Goal: Information Seeking & Learning: Learn about a topic

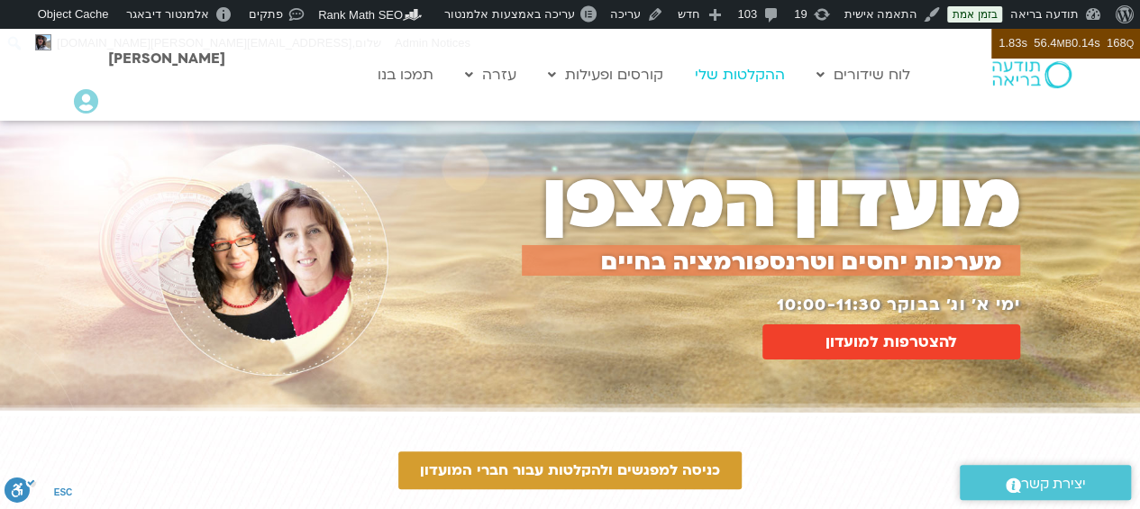
click at [750, 77] on link "ההקלטות שלי" at bounding box center [740, 75] width 108 height 34
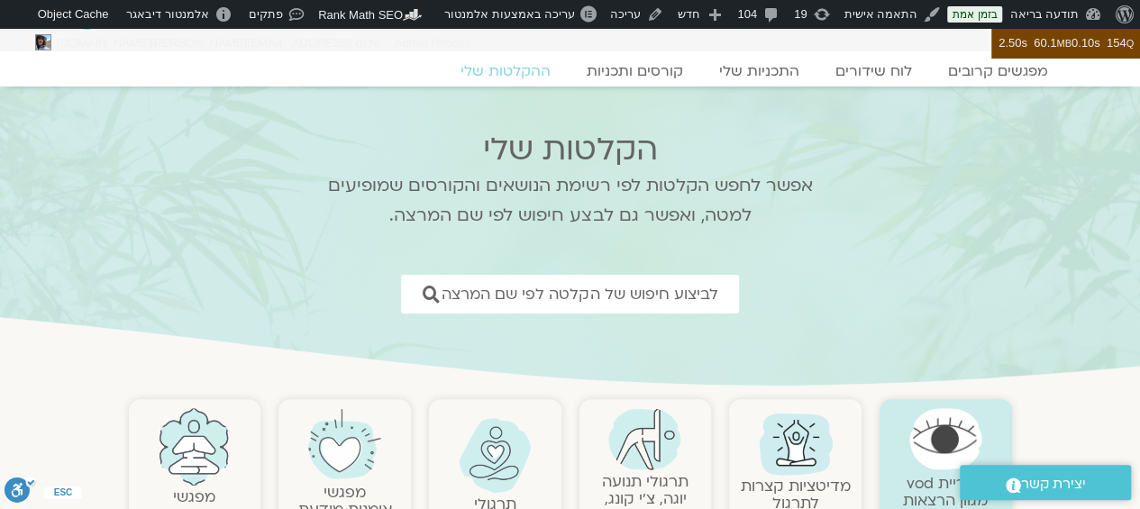
scroll to position [39, 0]
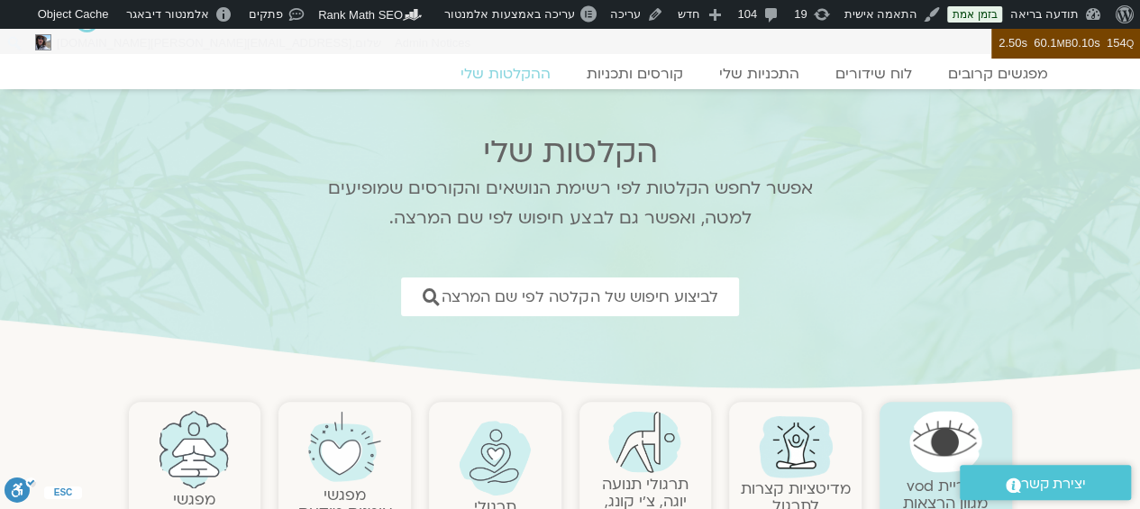
click at [909, 441] on img at bounding box center [945, 441] width 73 height 61
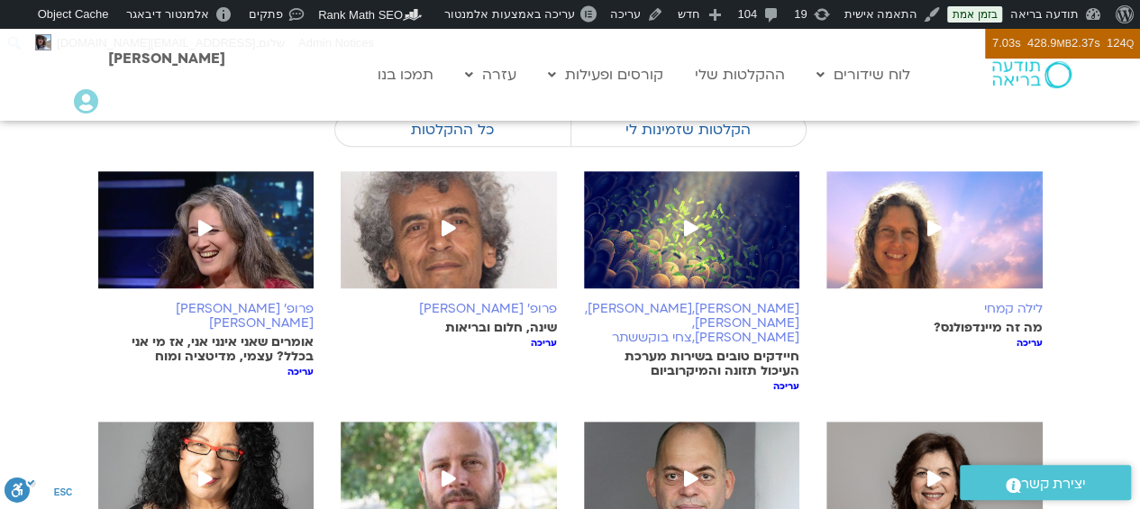
scroll to position [150, 0]
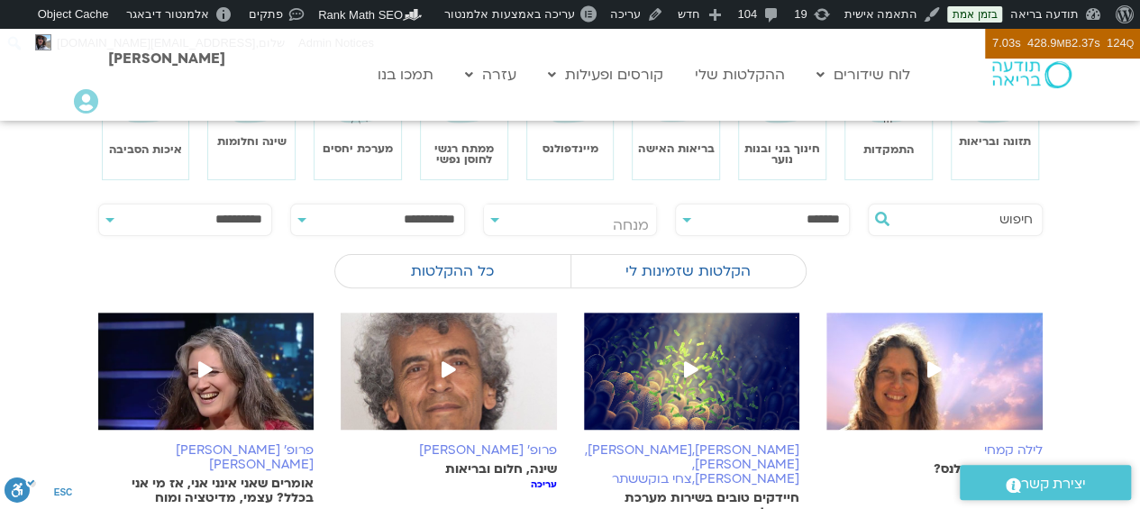
click at [953, 216] on input "text" at bounding box center [964, 220] width 137 height 31
click at [819, 199] on div "**********" at bounding box center [762, 219] width 193 height 41
click at [800, 217] on select "**********" at bounding box center [762, 221] width 173 height 32
click at [948, 215] on input "text" at bounding box center [964, 220] width 137 height 31
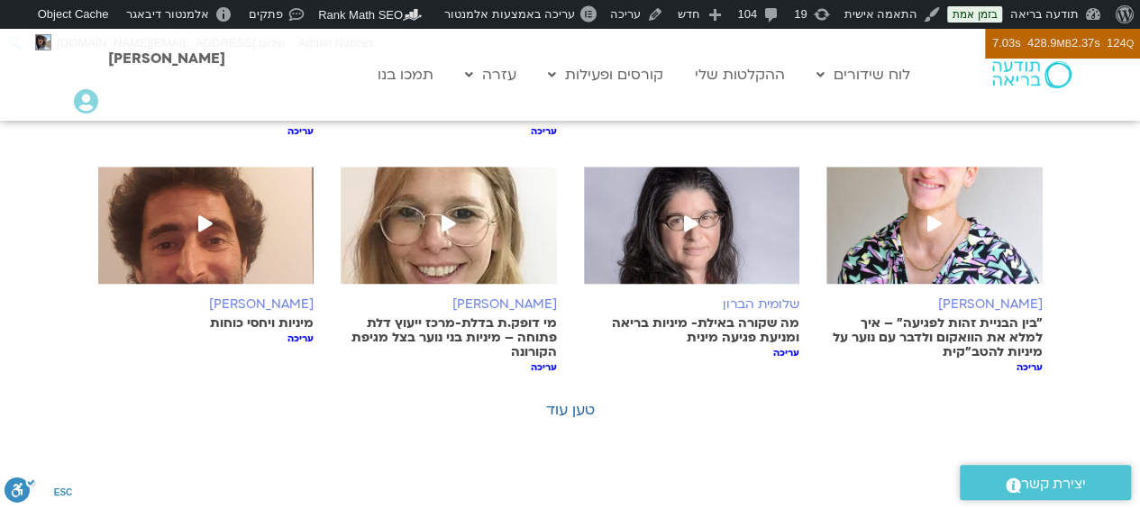
scroll to position [769, 0]
type input "מיניות"
click at [583, 399] on link "טען עוד" at bounding box center [570, 409] width 49 height 20
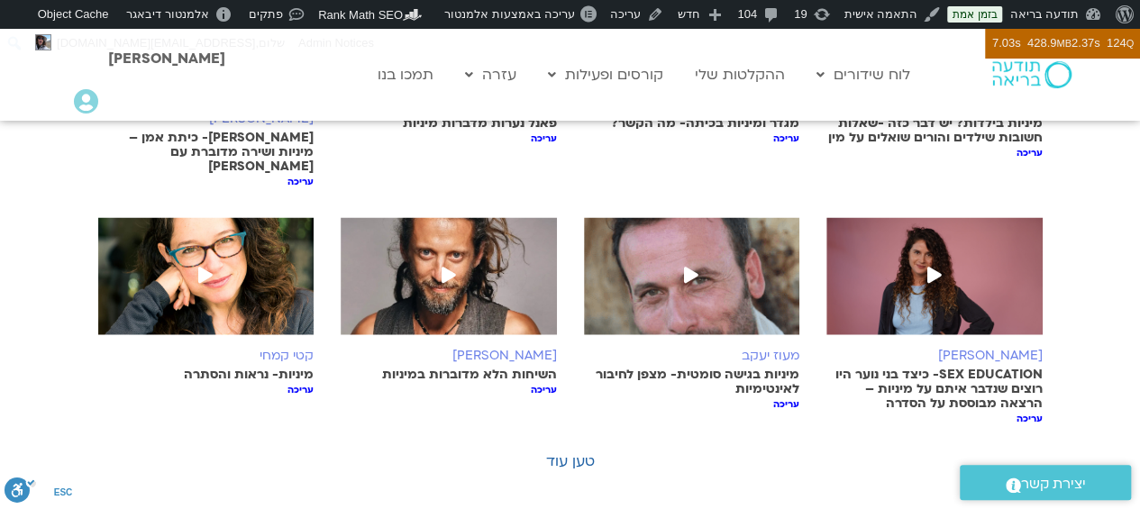
scroll to position [1470, 0]
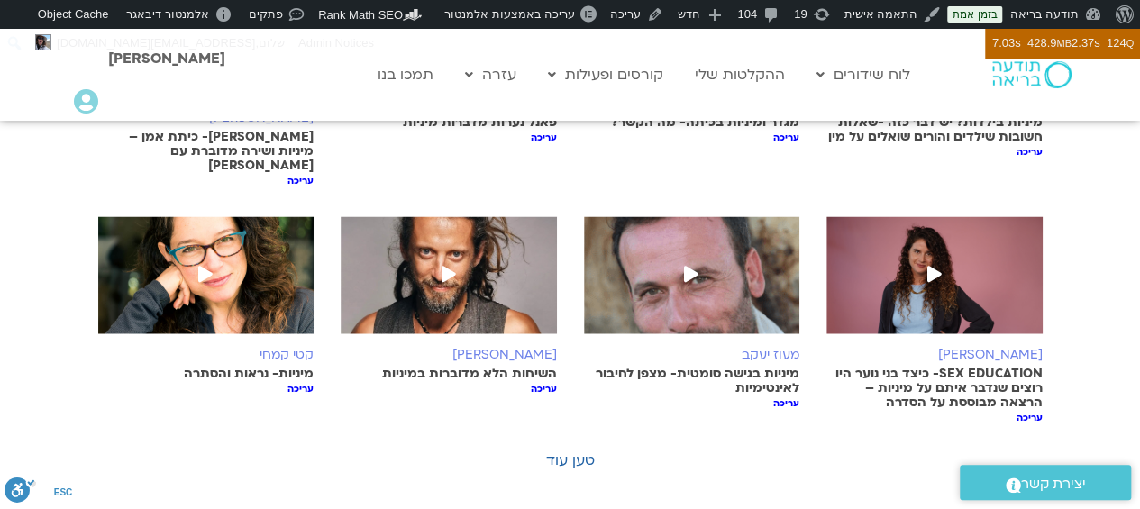
click at [575, 450] on link "טען עוד" at bounding box center [570, 460] width 49 height 20
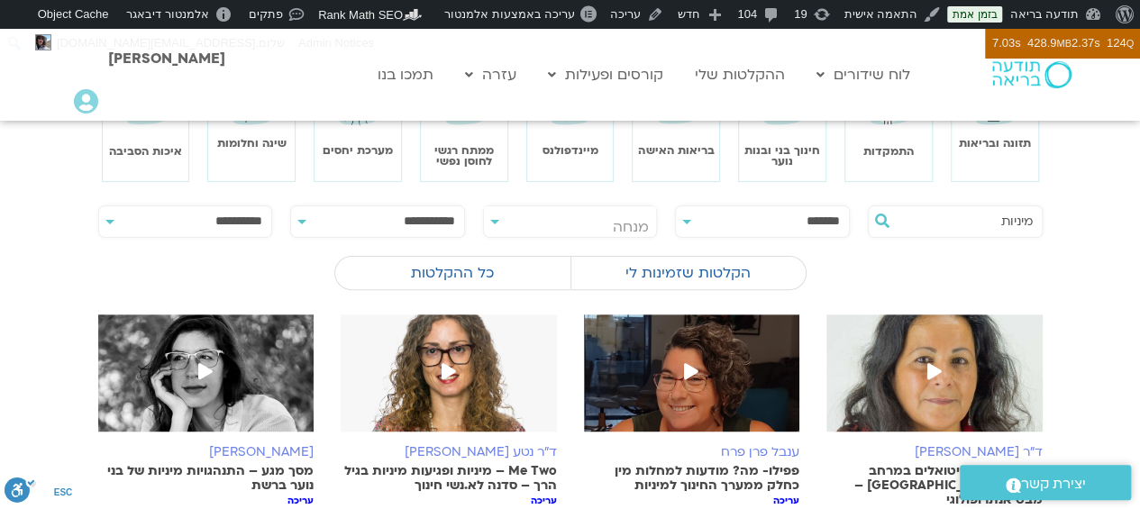
scroll to position [163, 0]
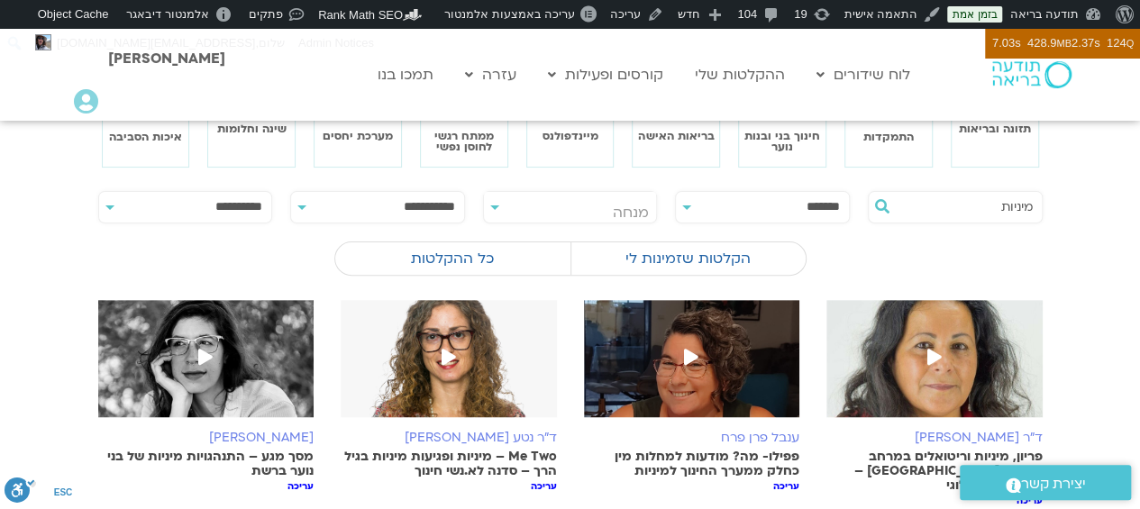
click at [1039, 276] on div "כל ההקלטות הקלטות שזמינות לי No video available for you" at bounding box center [570, 261] width 944 height 49
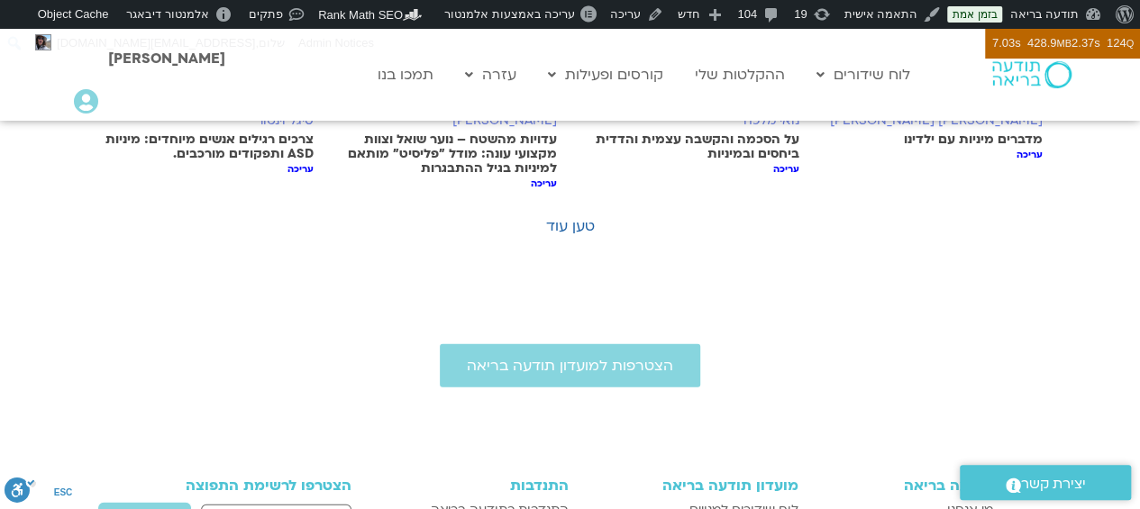
scroll to position [2427, 0]
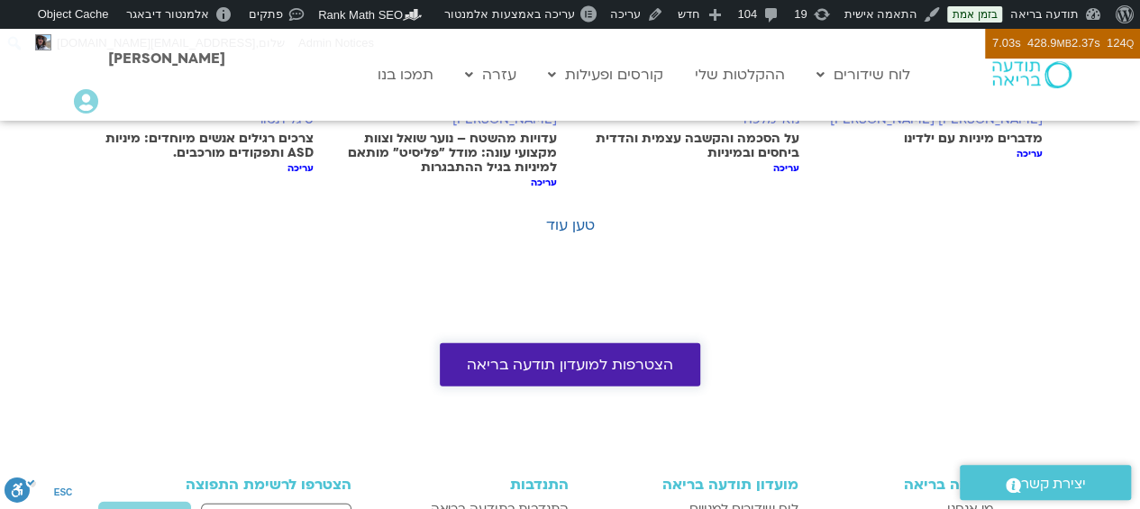
click at [589, 357] on span "הצטרפות למועדון תודעה בריאה" at bounding box center [570, 365] width 206 height 16
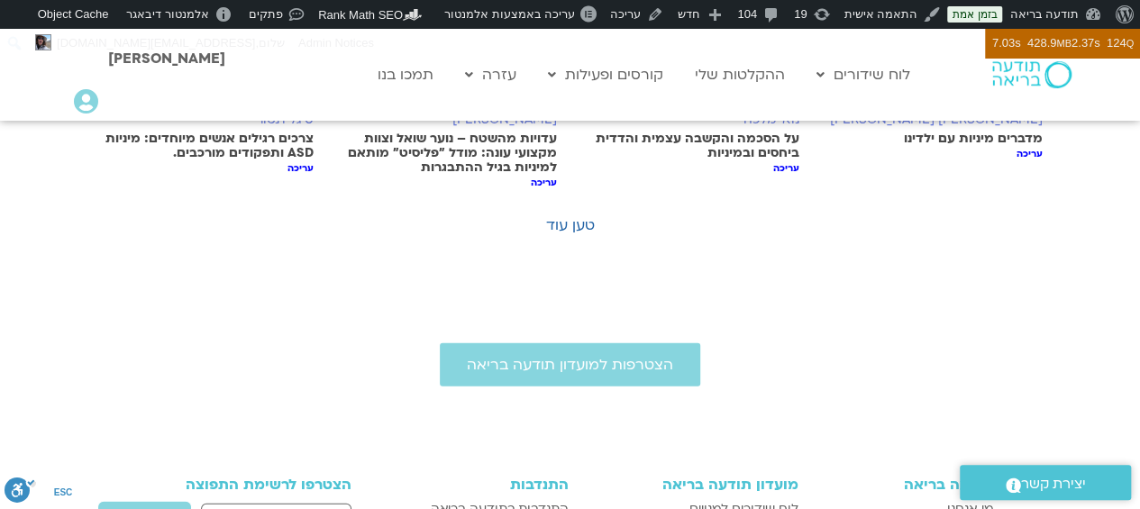
click at [572, 215] on link "טען עוד" at bounding box center [570, 225] width 49 height 20
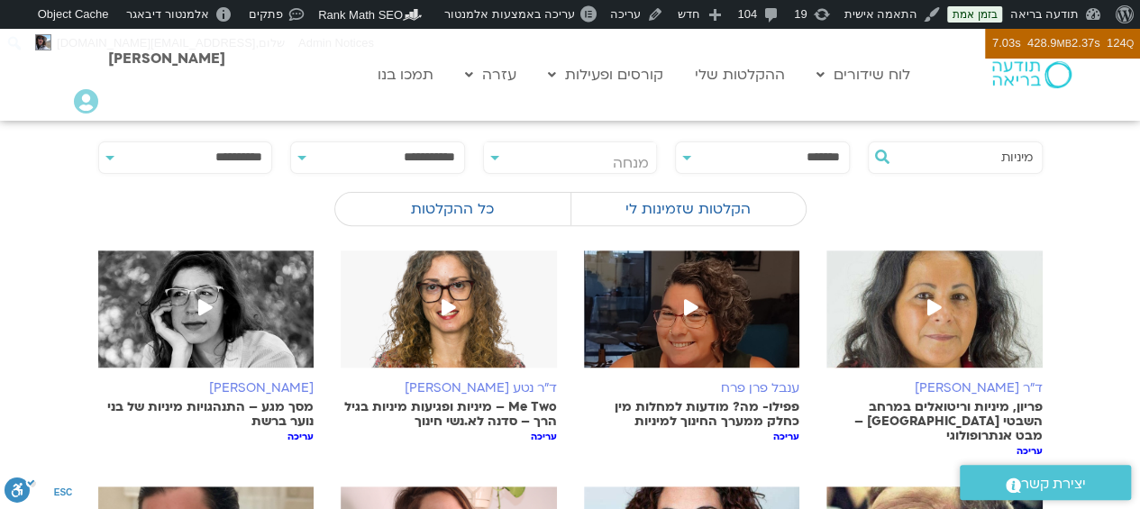
scroll to position [252, 0]
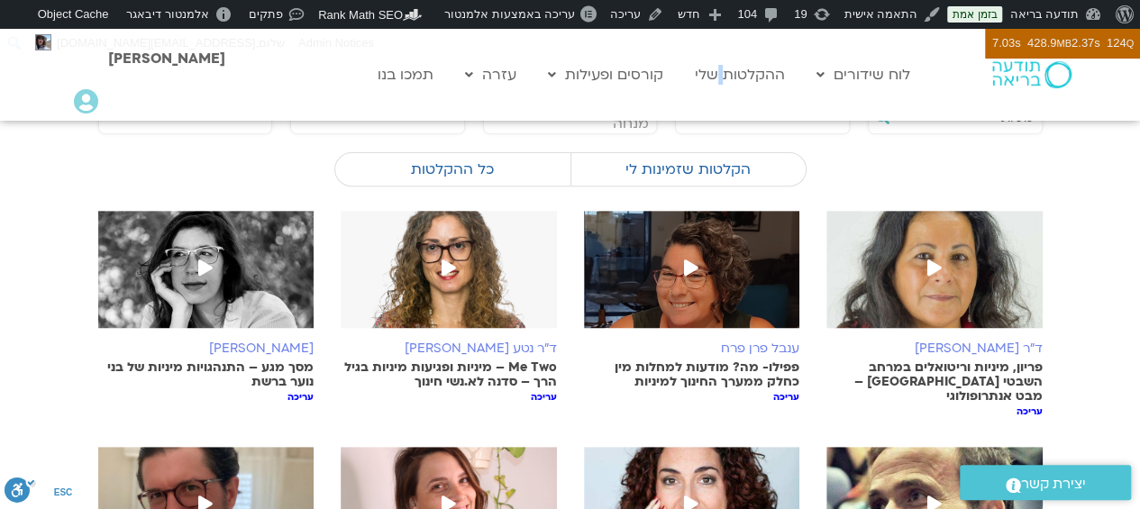
drag, startPoint x: 450, startPoint y: 1, endPoint x: 722, endPoint y: 50, distance: 276.6
click at [722, 50] on div "Main Menu לוח שידורים לוח שידורים יומי תכניה שבועית ההקלטות שלי קורסים ופעילות …" at bounding box center [585, 75] width 685 height 92
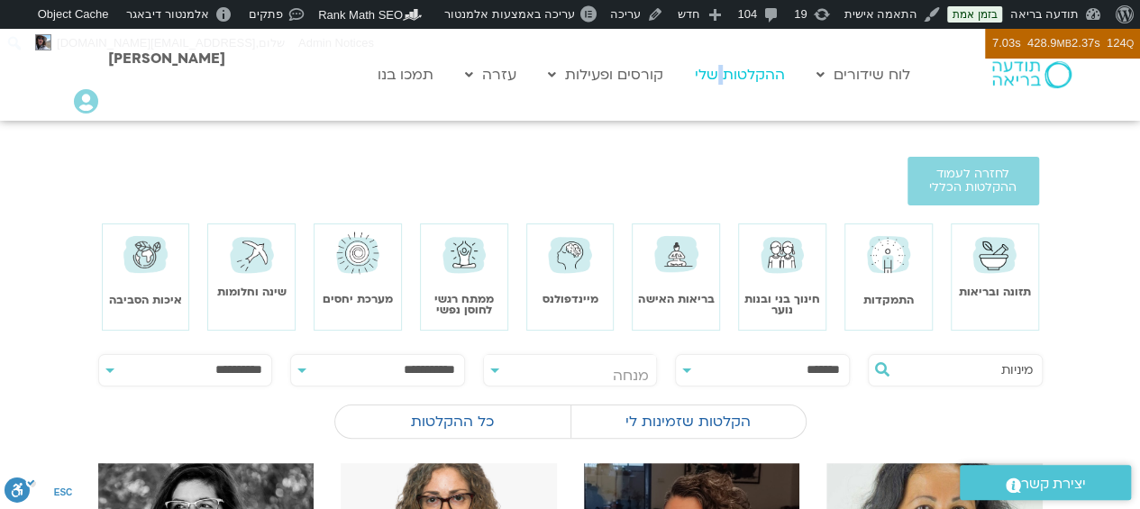
click at [750, 72] on link "ההקלטות שלי" at bounding box center [740, 75] width 108 height 34
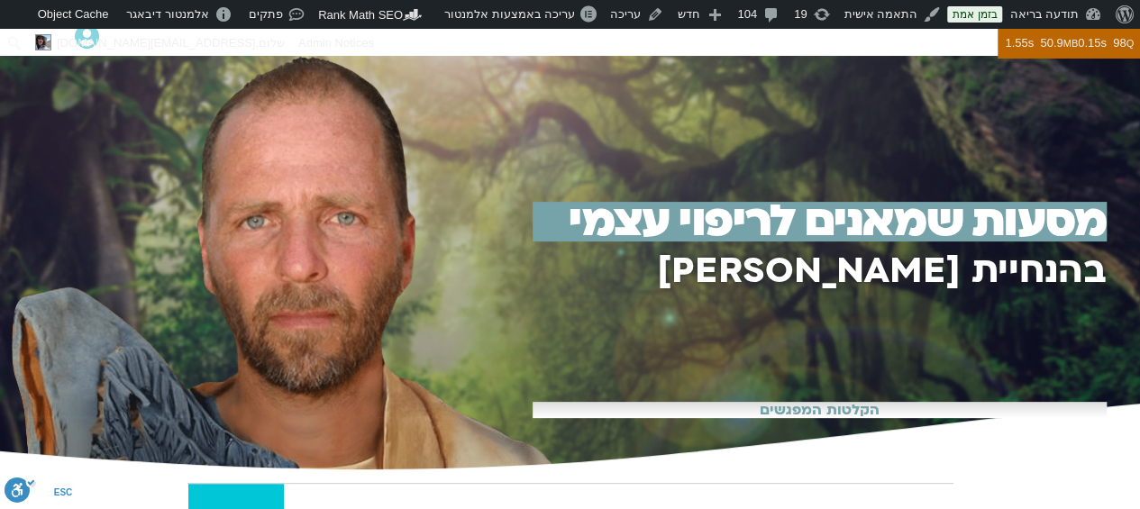
scroll to position [393, 0]
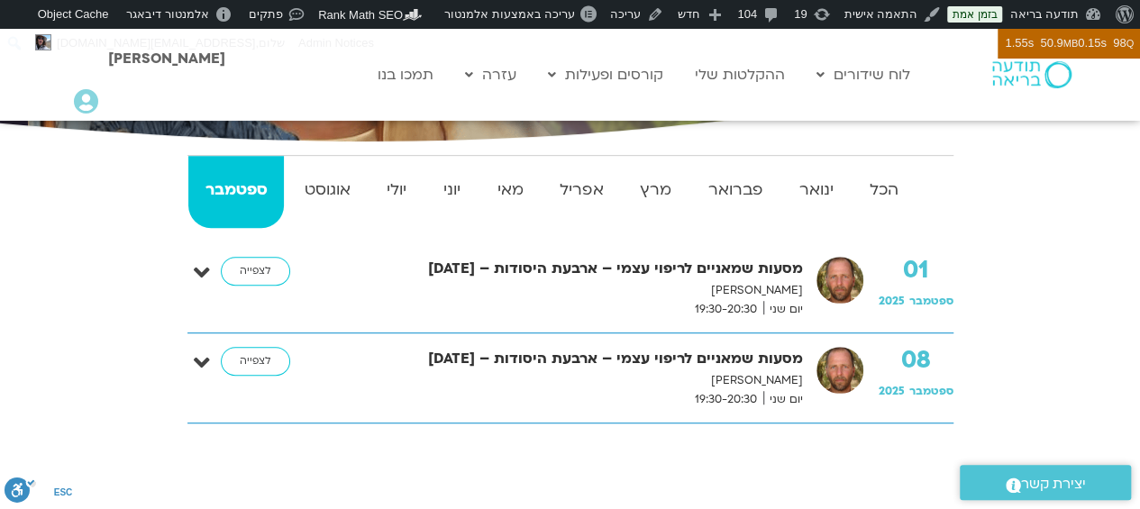
click at [694, 153] on link "הרשמה לקורסים" at bounding box center [638, 154] width 198 height 41
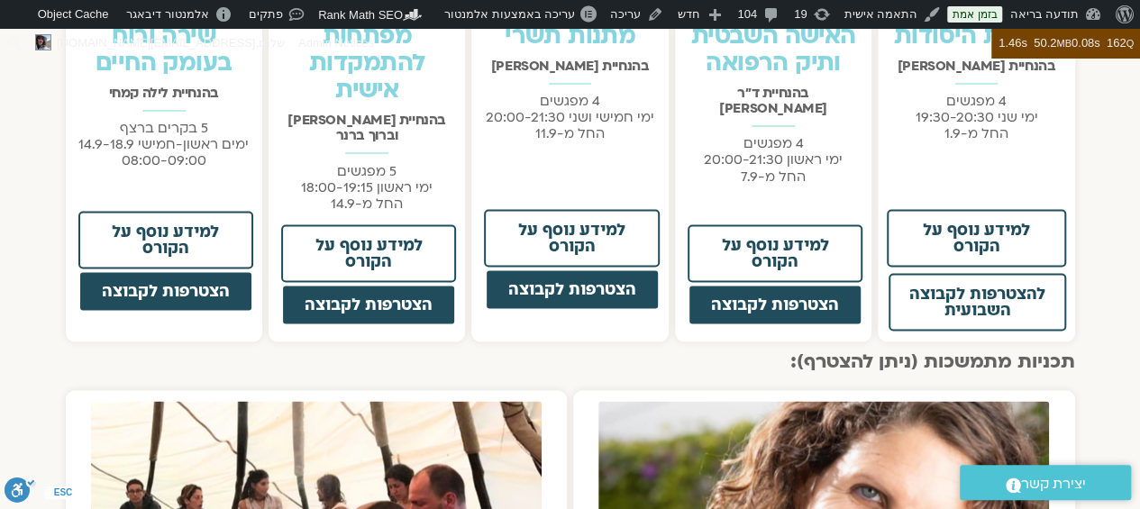
scroll to position [1552, 0]
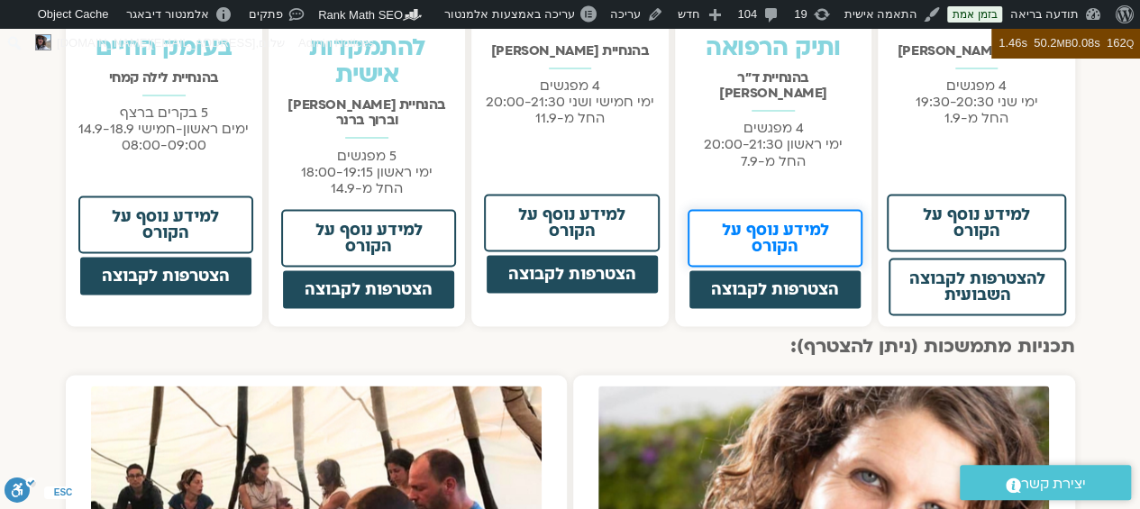
click at [789, 222] on span "למידע נוסף על הקורס" at bounding box center [775, 238] width 128 height 32
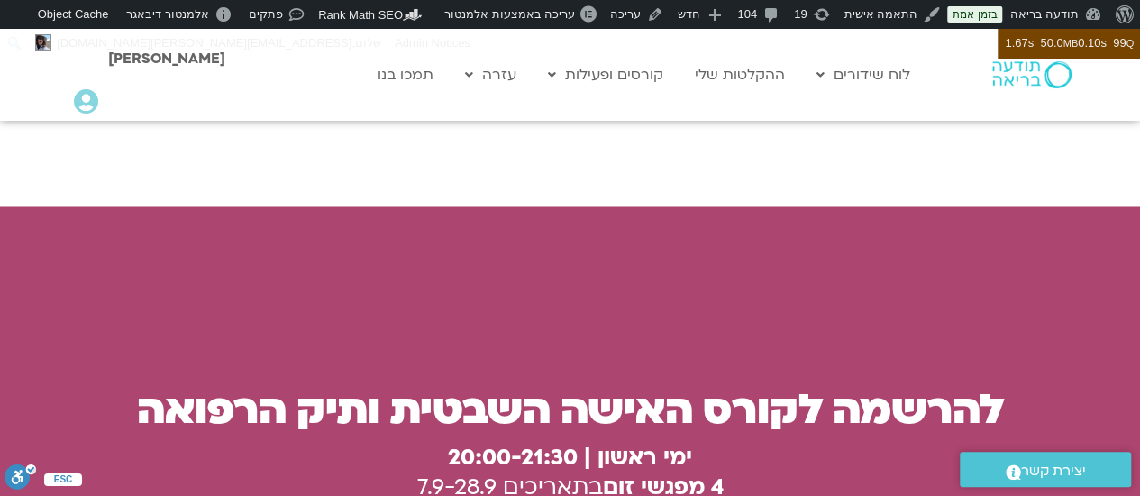
scroll to position [4813, 0]
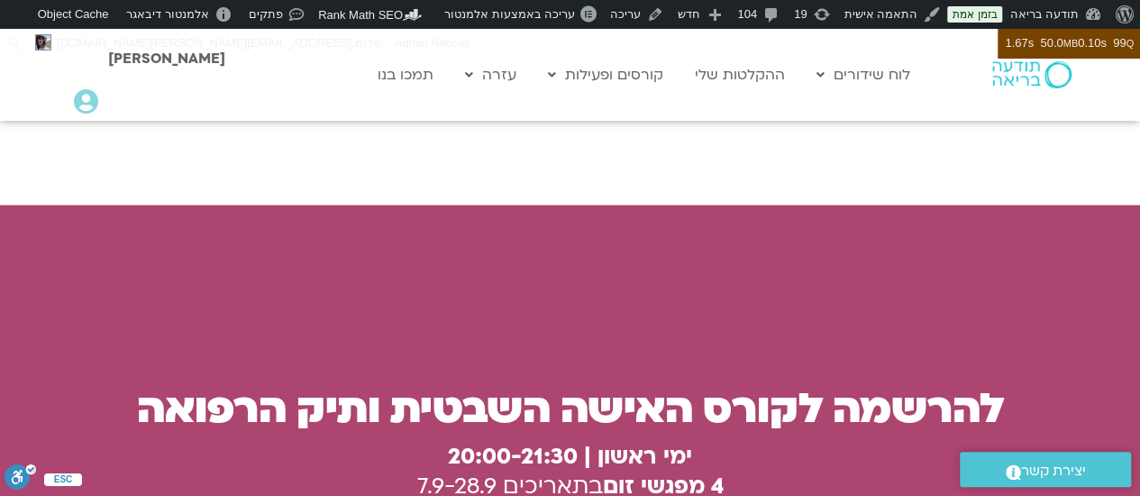
click at [70, 106] on div "שלום נועה Main Menu אזור אישי הזמנות התנתקות פרטי המורה הוספת אירוע" at bounding box center [149, 82] width 168 height 88
click at [83, 105] on icon at bounding box center [86, 101] width 24 height 25
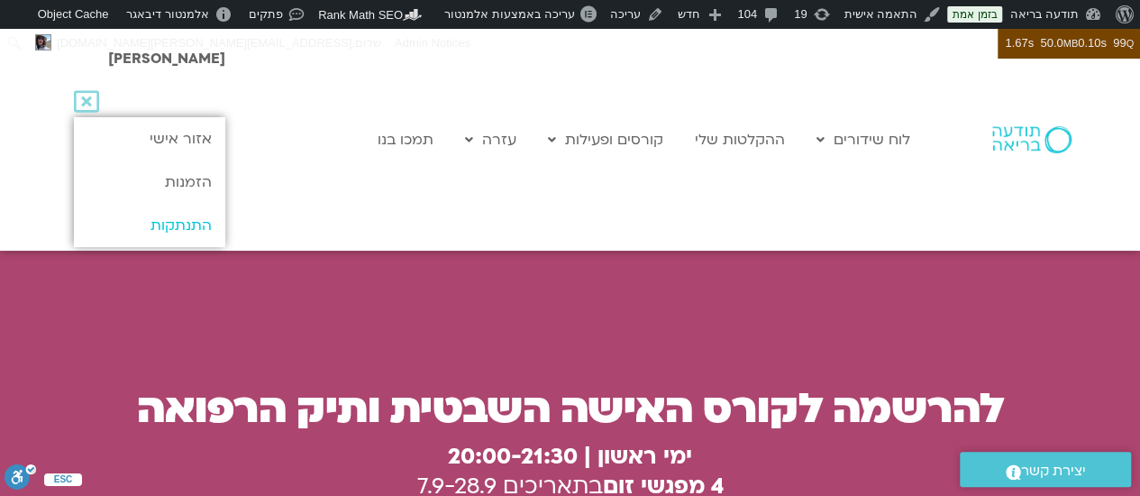
click at [175, 228] on link "התנתקות" at bounding box center [149, 225] width 150 height 43
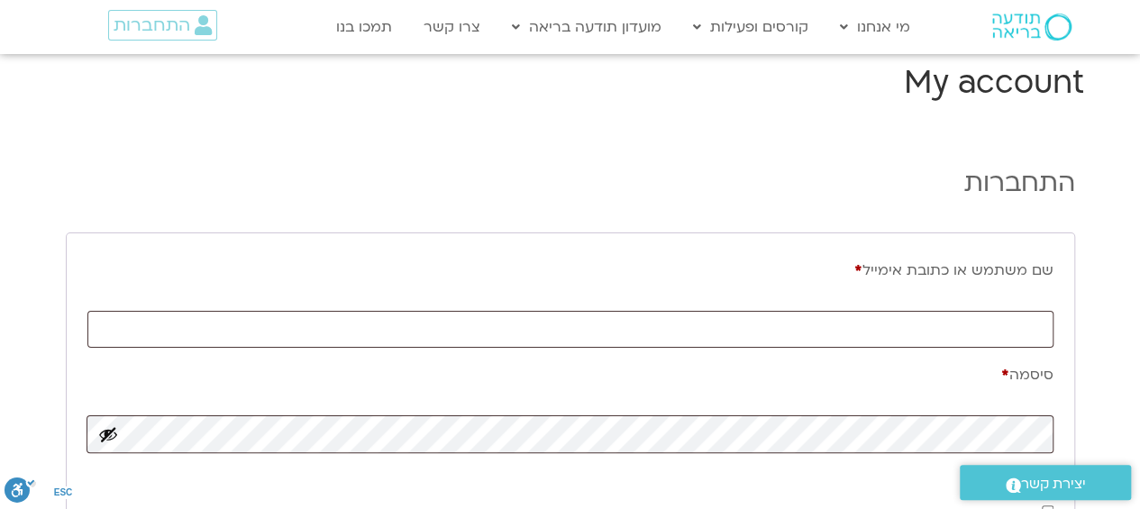
click at [843, 104] on link "קורסים" at bounding box center [783, 106] width 198 height 41
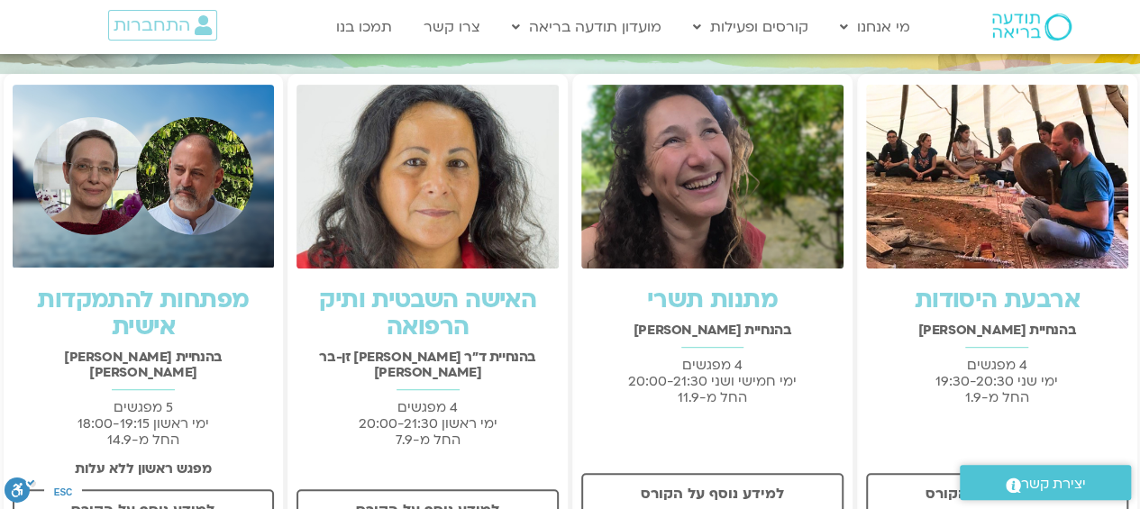
scroll to position [342, 0]
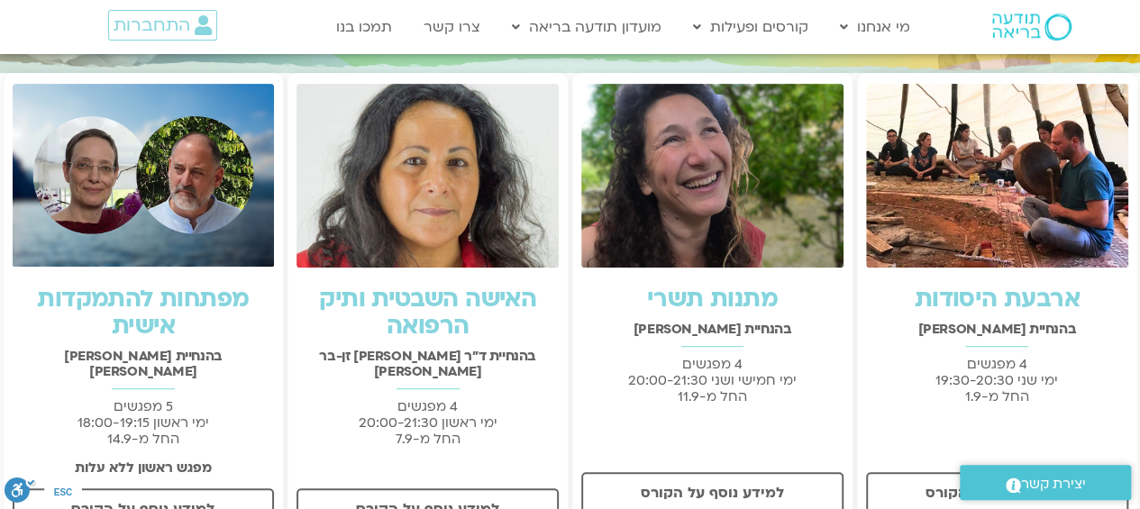
click at [459, 190] on img at bounding box center [427, 176] width 262 height 184
drag, startPoint x: 693, startPoint y: 73, endPoint x: 638, endPoint y: 26, distance: 72.2
click at [693, 73] on div "מתנות תשרי בהנחיית [PERSON_NAME] 4 מפגשים ימי חמישי ושני 20:00-21:30 החל מ-11.9…" at bounding box center [712, 306] width 280 height 466
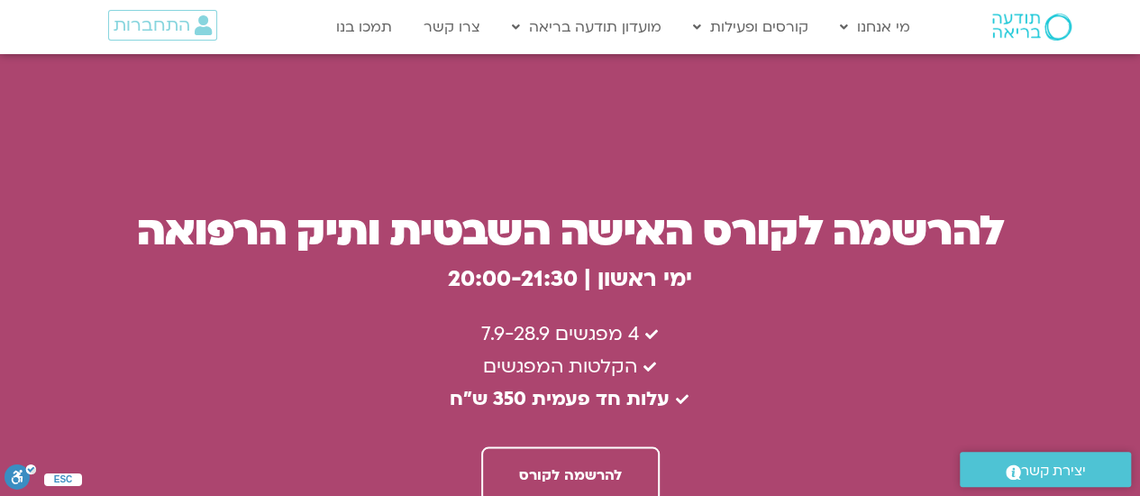
scroll to position [4919, 0]
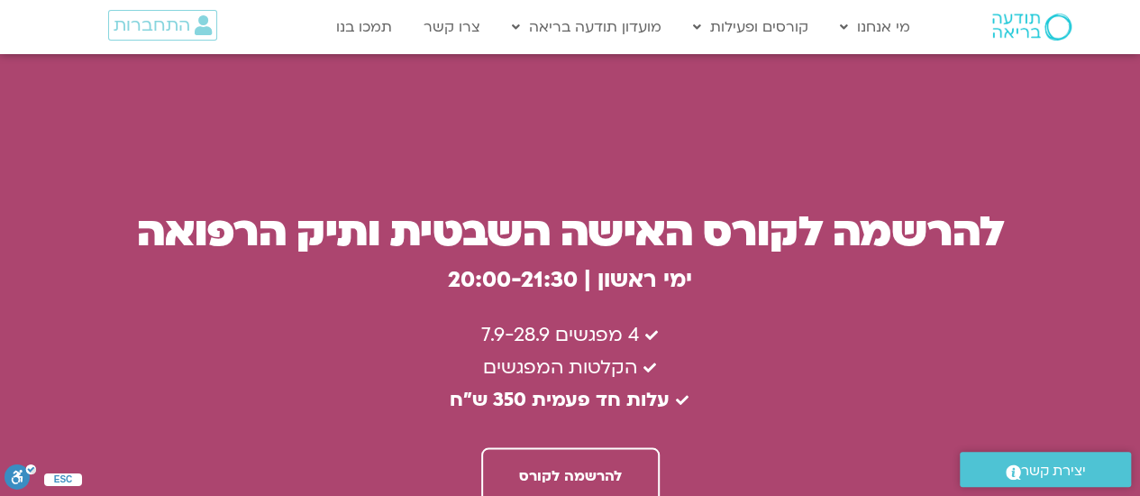
click at [503, 386] on b "עלות חד פעמית 350 ש״ח" at bounding box center [560, 399] width 220 height 26
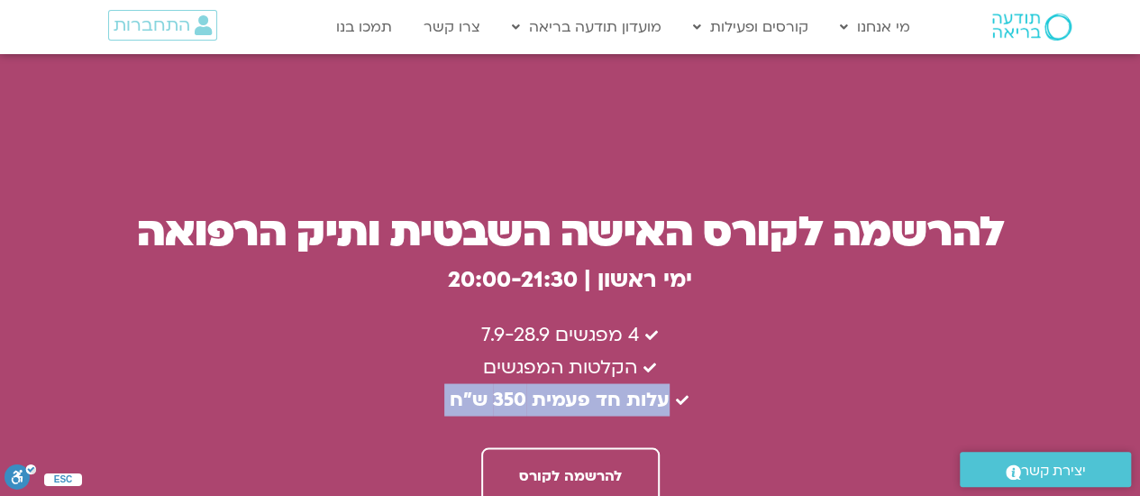
click at [503, 386] on b "עלות חד פעמית 350 ש״ח" at bounding box center [560, 399] width 220 height 26
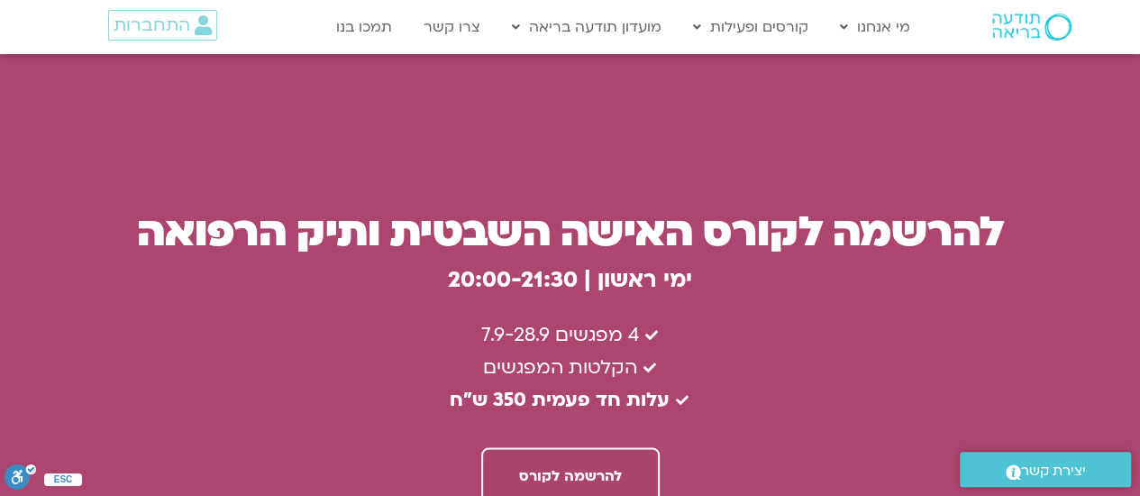
click at [705, 350] on li "הקלטות המפגשים" at bounding box center [570, 366] width 860 height 32
click at [177, 6] on div "התחברות" at bounding box center [149, 27] width 187 height 52
click at [165, 19] on span "התחברות" at bounding box center [152, 25] width 77 height 20
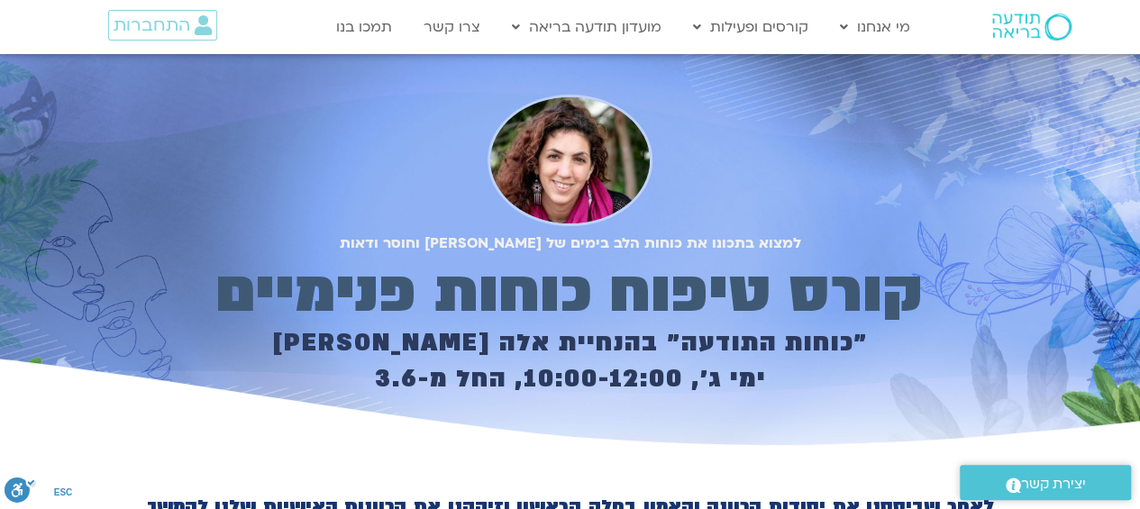
click at [627, 292] on h1 "קורס טיפוח כוחות פנימיים" at bounding box center [570, 293] width 841 height 52
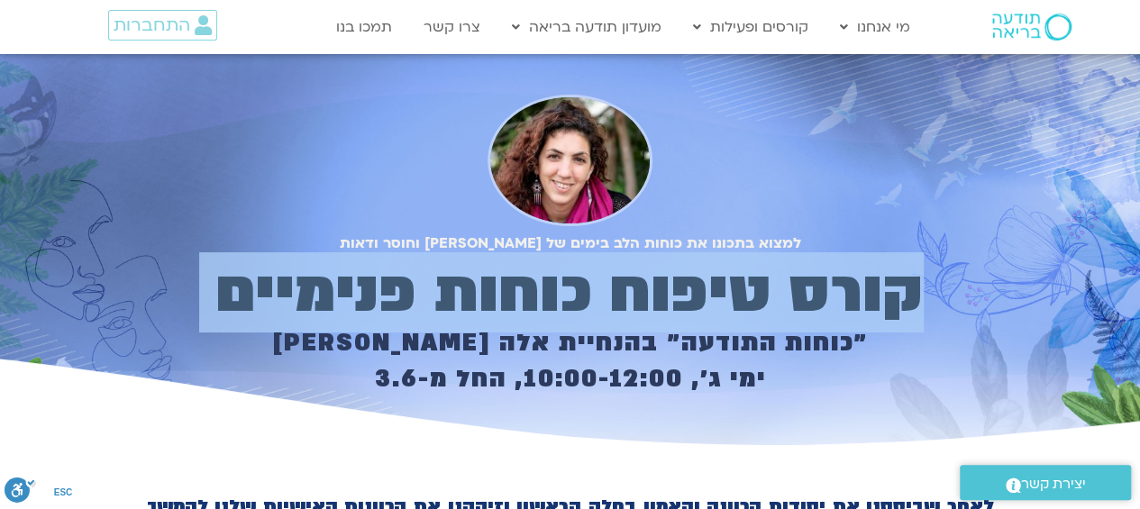
click at [627, 292] on h1 "קורס טיפוח כוחות פנימיים" at bounding box center [570, 293] width 841 height 52
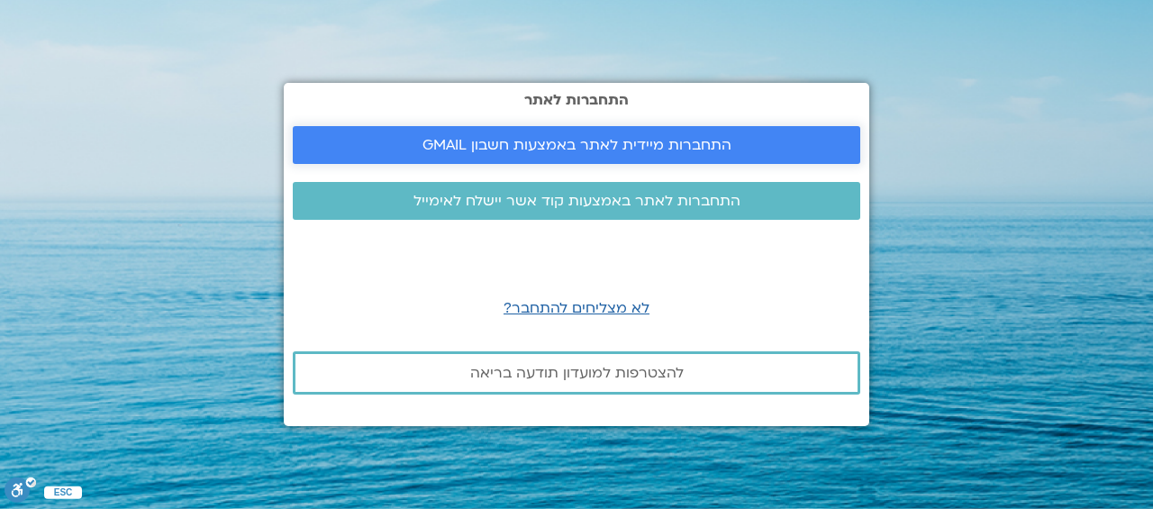
click at [564, 147] on span "התחברות מיידית לאתר באמצעות חשבון GMAIL" at bounding box center [577, 145] width 309 height 16
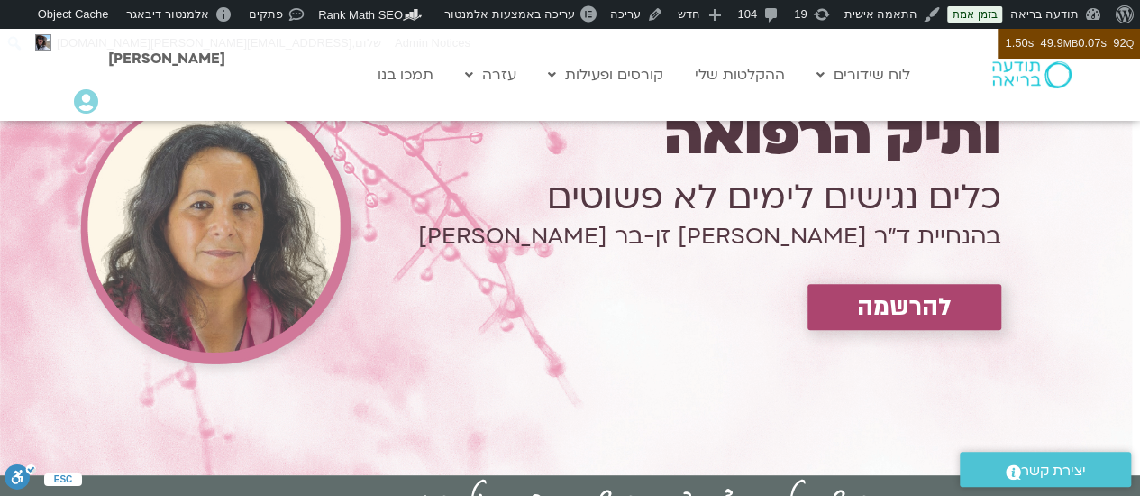
scroll to position [205, 0]
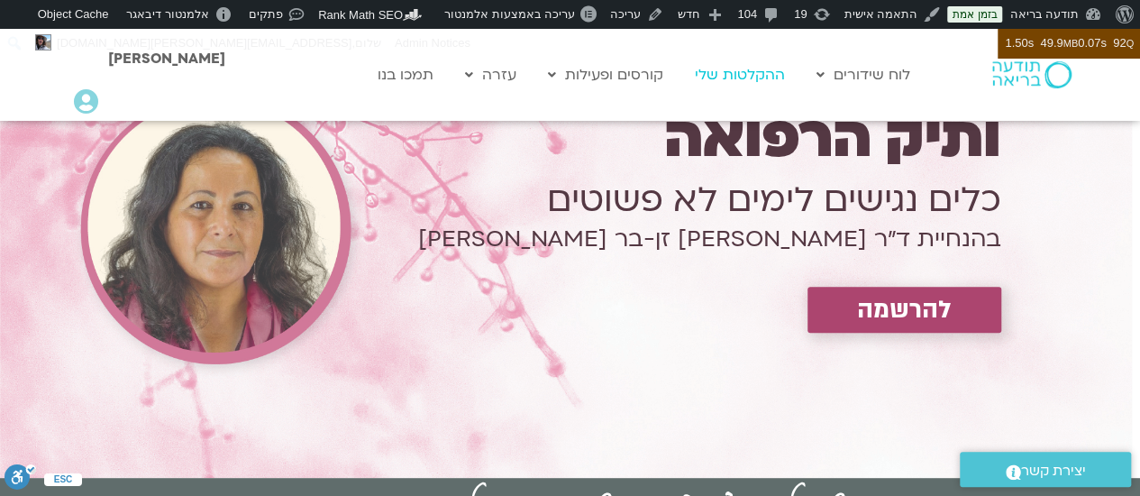
click at [728, 77] on link "ההקלטות שלי" at bounding box center [740, 75] width 108 height 34
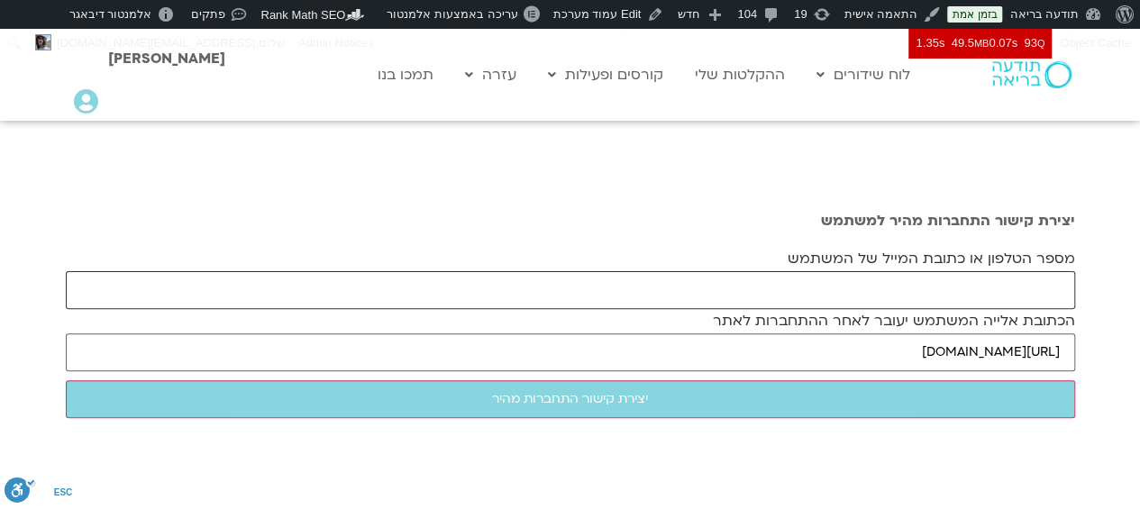
click at [880, 302] on input "מספר הטלפון או כתובת המייל של המשתמש" at bounding box center [570, 290] width 1009 height 38
paste input "abigailz69@gmail.com"
type input "abigailz69@gmail.com"
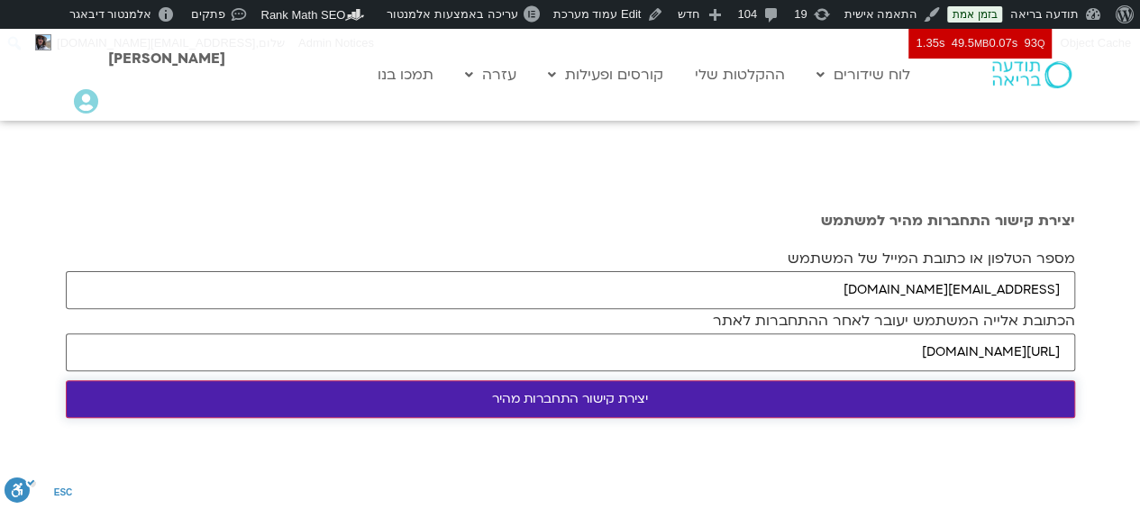
click at [684, 399] on input "יצירת קישור התחברות מהיר" at bounding box center [570, 399] width 1009 height 38
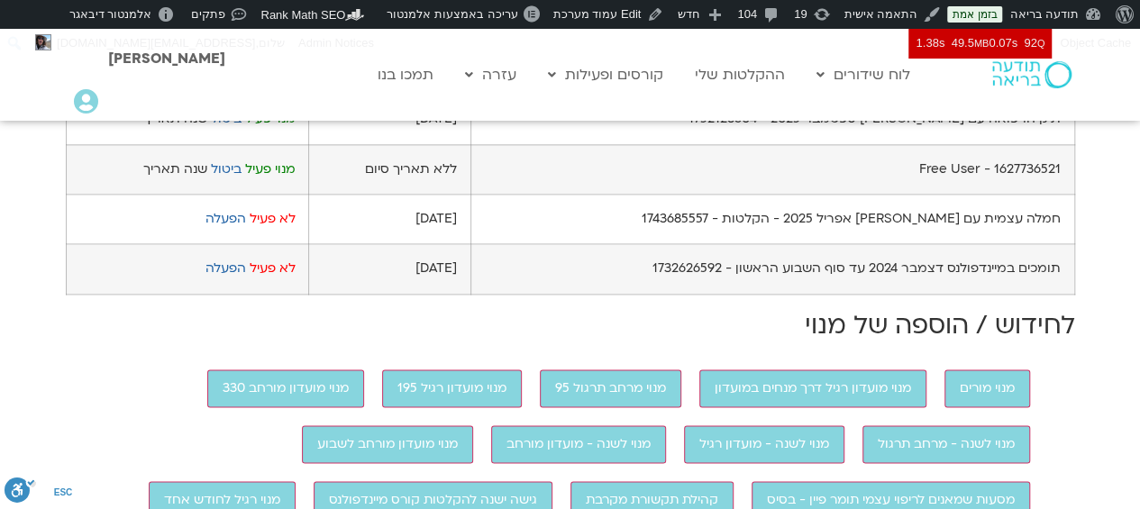
scroll to position [1144, 0]
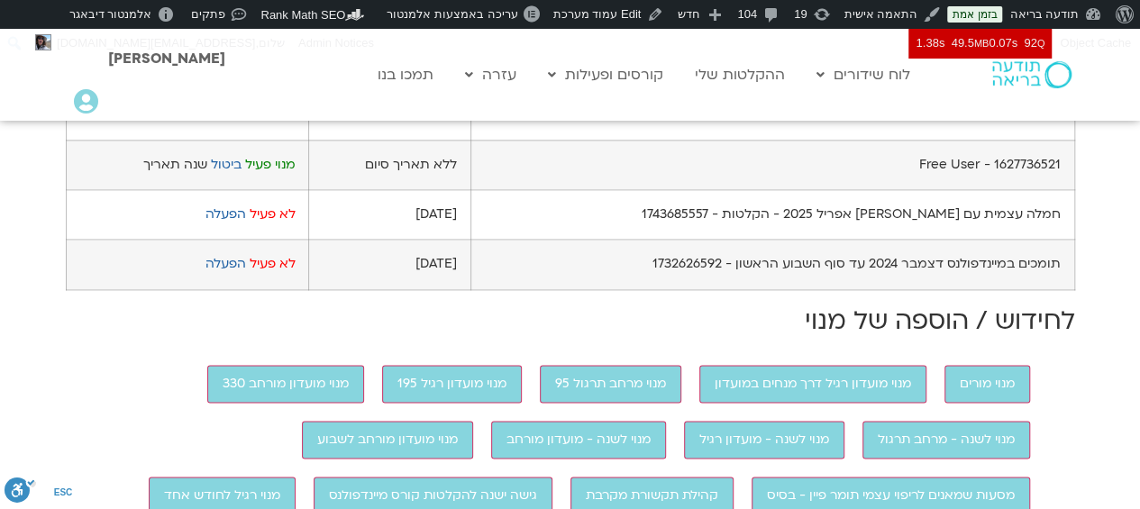
click at [227, 123] on link "ביטול" at bounding box center [225, 113] width 31 height 17
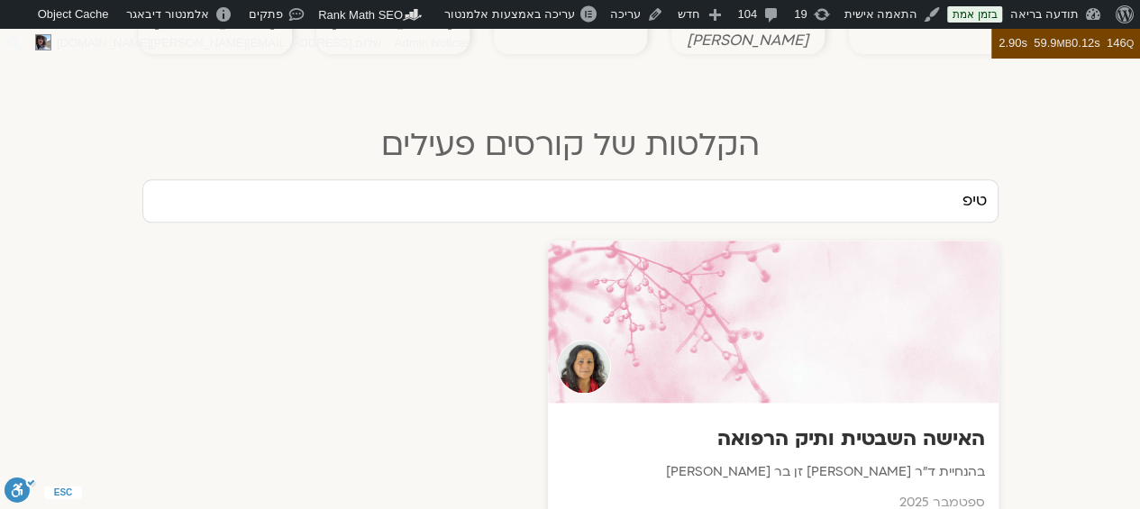
type input "טיפ"
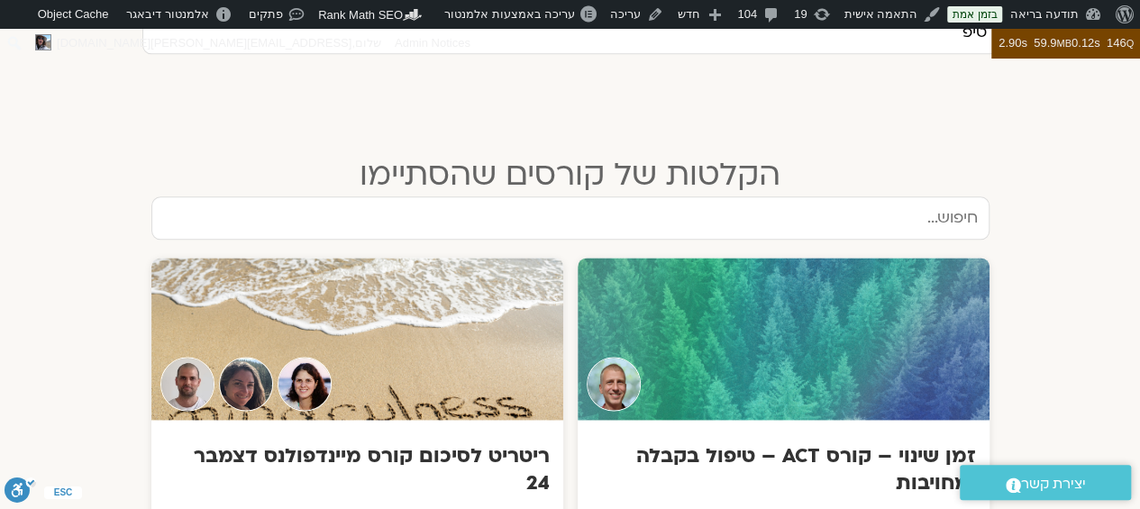
scroll to position [1025, 0]
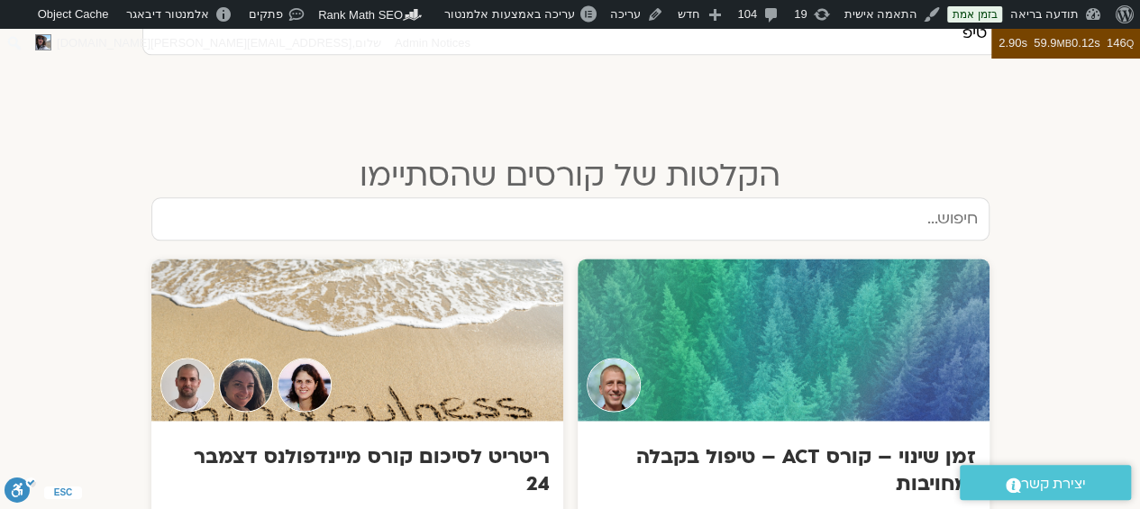
click at [906, 197] on input "text" at bounding box center [570, 218] width 838 height 43
type input "אלה"
click at [1072, 232] on section "תודעה בריאה במציאות מורכבת- יוני 24 להקלטות המפגשים מפגשי מדיטציה ולימוד עם יונ…" at bounding box center [570, 442] width 1140 height 692
drag, startPoint x: 1135, startPoint y: 235, endPoint x: 1152, endPoint y: 248, distance: 21.3
click at [1139, 248] on html "אודות וורדפרס אודות וורדפרס Get Involved WordPress.org תיעוד Learn WordPress תמ…" at bounding box center [570, 205] width 1140 height 2404
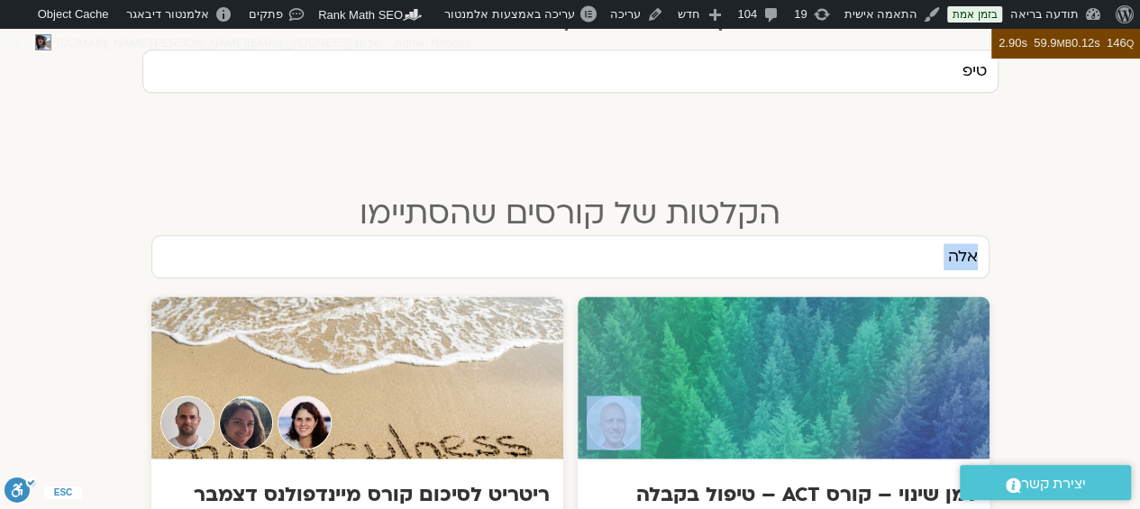
scroll to position [1017, 0]
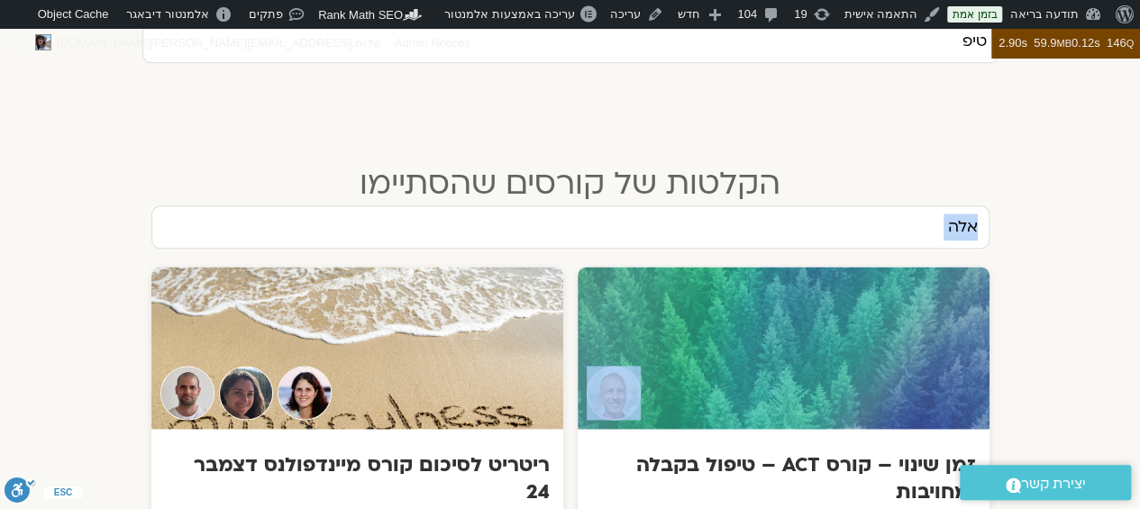
click at [955, 205] on input "אלה" at bounding box center [570, 226] width 838 height 43
click at [1017, 197] on section "תודעה בריאה במציאות מורכבת- יוני 24 להקלטות המפגשים מפגשי מדיטציה ולימוד עם יונ…" at bounding box center [570, 451] width 1140 height 692
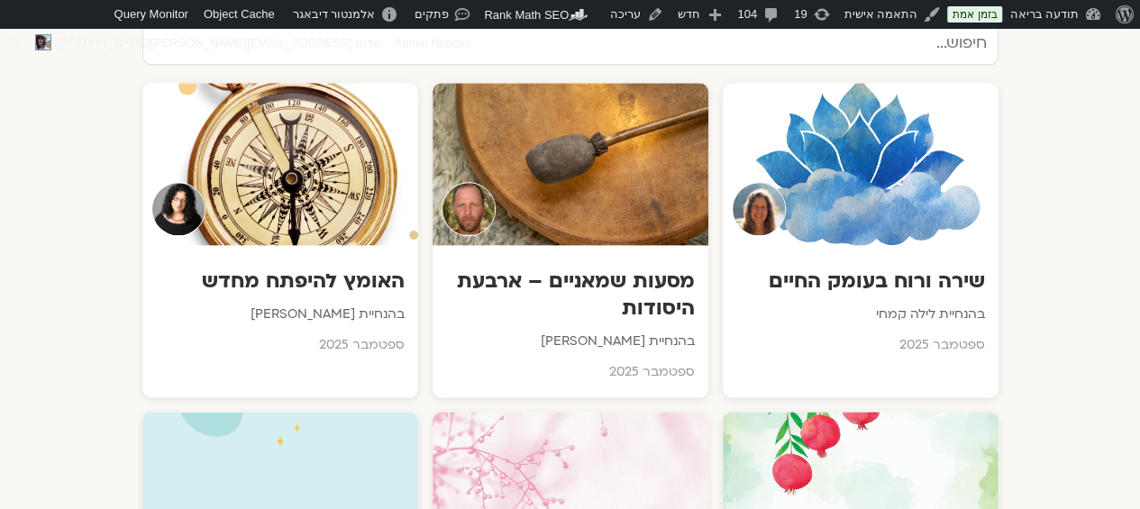
scroll to position [1017, 0]
